Goal: Task Accomplishment & Management: Complete application form

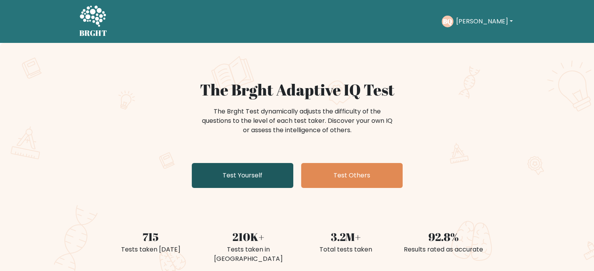
click at [269, 174] on link "Test Yourself" at bounding box center [243, 175] width 102 height 25
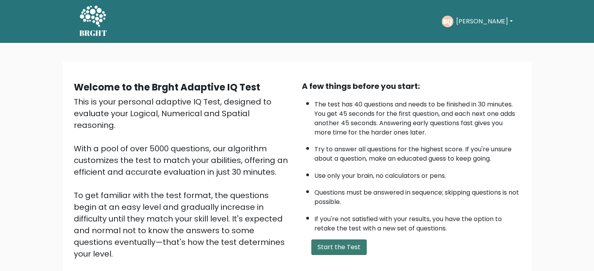
click at [353, 240] on button "Start the Test" at bounding box center [338, 248] width 55 height 16
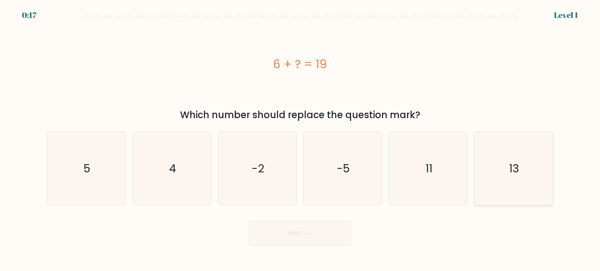
click at [496, 161] on icon "13" at bounding box center [513, 168] width 73 height 73
click at [300, 140] on input "f. 13" at bounding box center [300, 138] width 0 height 4
radio input "true"
click at [281, 236] on button "Next" at bounding box center [300, 233] width 102 height 25
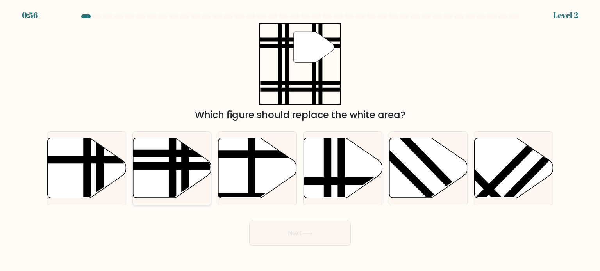
click at [162, 154] on line at bounding box center [146, 154] width 158 height 0
click at [300, 140] on input "b." at bounding box center [300, 138] width 0 height 4
radio input "true"
click at [323, 228] on button "Next" at bounding box center [300, 233] width 102 height 25
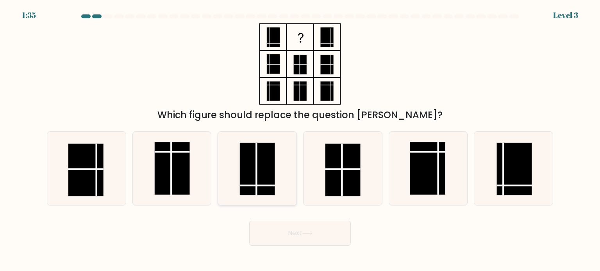
click at [262, 190] on rect at bounding box center [257, 169] width 35 height 53
click at [300, 140] on input "c." at bounding box center [300, 138] width 0 height 4
radio input "true"
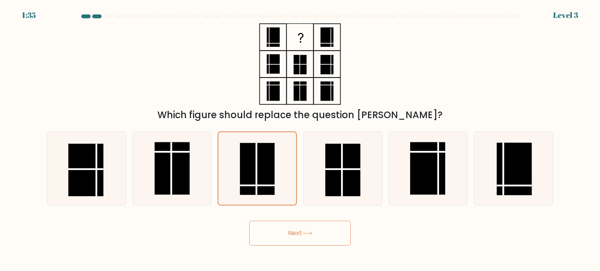
click at [282, 234] on button "Next" at bounding box center [300, 233] width 102 height 25
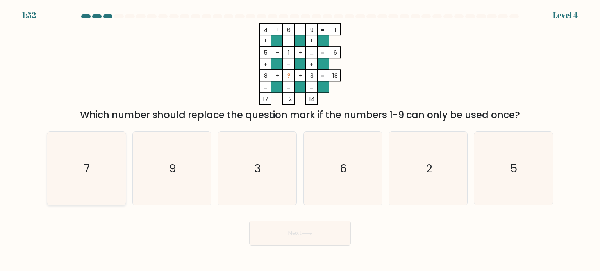
click at [105, 169] on icon "7" at bounding box center [86, 168] width 73 height 73
click at [300, 140] on input "a. 7" at bounding box center [300, 138] width 0 height 4
radio input "true"
click at [302, 234] on button "Next" at bounding box center [300, 233] width 102 height 25
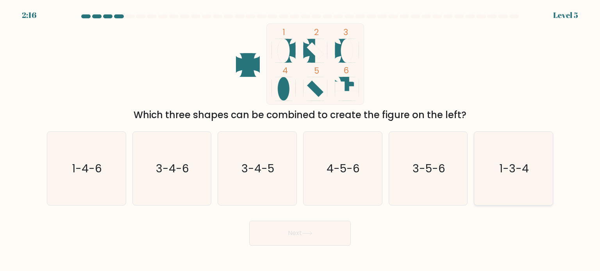
click at [513, 175] on text "1-3-4" at bounding box center [514, 169] width 30 height 16
click at [300, 140] on input "f. 1-3-4" at bounding box center [300, 138] width 0 height 4
radio input "true"
click at [271, 239] on button "Next" at bounding box center [300, 233] width 102 height 25
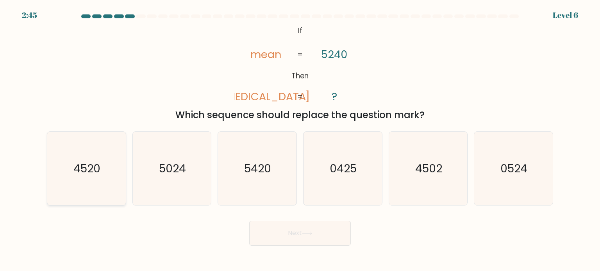
click at [98, 165] on text "4520" at bounding box center [87, 169] width 27 height 16
click at [300, 140] on input "a. 4520" at bounding box center [300, 138] width 0 height 4
radio input "true"
click at [296, 241] on button "Next" at bounding box center [300, 233] width 102 height 25
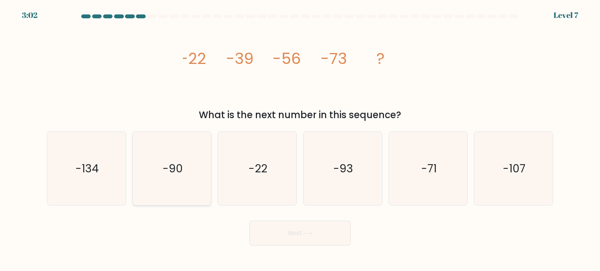
click at [196, 162] on icon "-90" at bounding box center [171, 168] width 73 height 73
click at [300, 140] on input "b. -90" at bounding box center [300, 138] width 0 height 4
radio input "true"
click at [257, 240] on button "Next" at bounding box center [300, 233] width 102 height 25
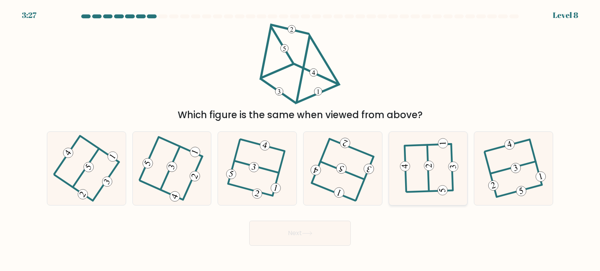
click at [437, 193] on icon at bounding box center [428, 168] width 57 height 59
click at [300, 140] on input "e." at bounding box center [300, 138] width 0 height 4
radio input "true"
click at [295, 232] on button "Next" at bounding box center [300, 233] width 102 height 25
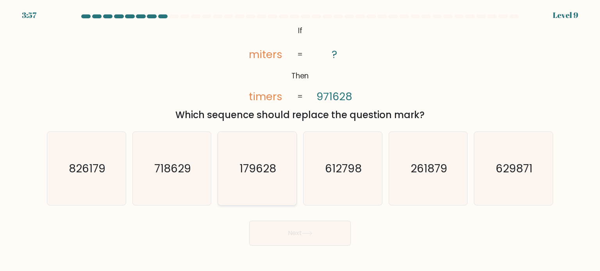
click at [245, 187] on icon "179628" at bounding box center [256, 168] width 73 height 73
click at [300, 140] on input "c. 179628" at bounding box center [300, 138] width 0 height 4
radio input "true"
drag, startPoint x: 314, startPoint y: 223, endPoint x: 311, endPoint y: 228, distance: 6.1
click at [314, 225] on button "Next" at bounding box center [300, 233] width 102 height 25
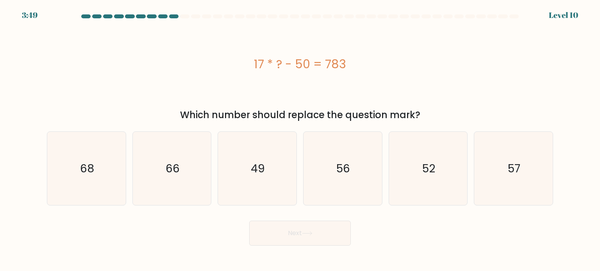
click at [311, 228] on button "Next" at bounding box center [300, 233] width 102 height 25
click at [264, 143] on icon "49" at bounding box center [256, 168] width 73 height 73
click at [300, 140] on input "c. 49" at bounding box center [300, 138] width 0 height 4
radio input "true"
click at [280, 220] on div "Next" at bounding box center [300, 230] width 516 height 31
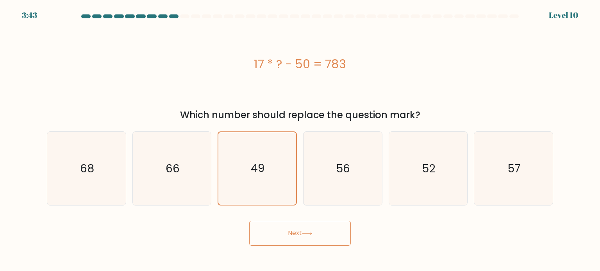
click at [280, 232] on button "Next" at bounding box center [300, 233] width 102 height 25
